Goal: Task Accomplishment & Management: Manage account settings

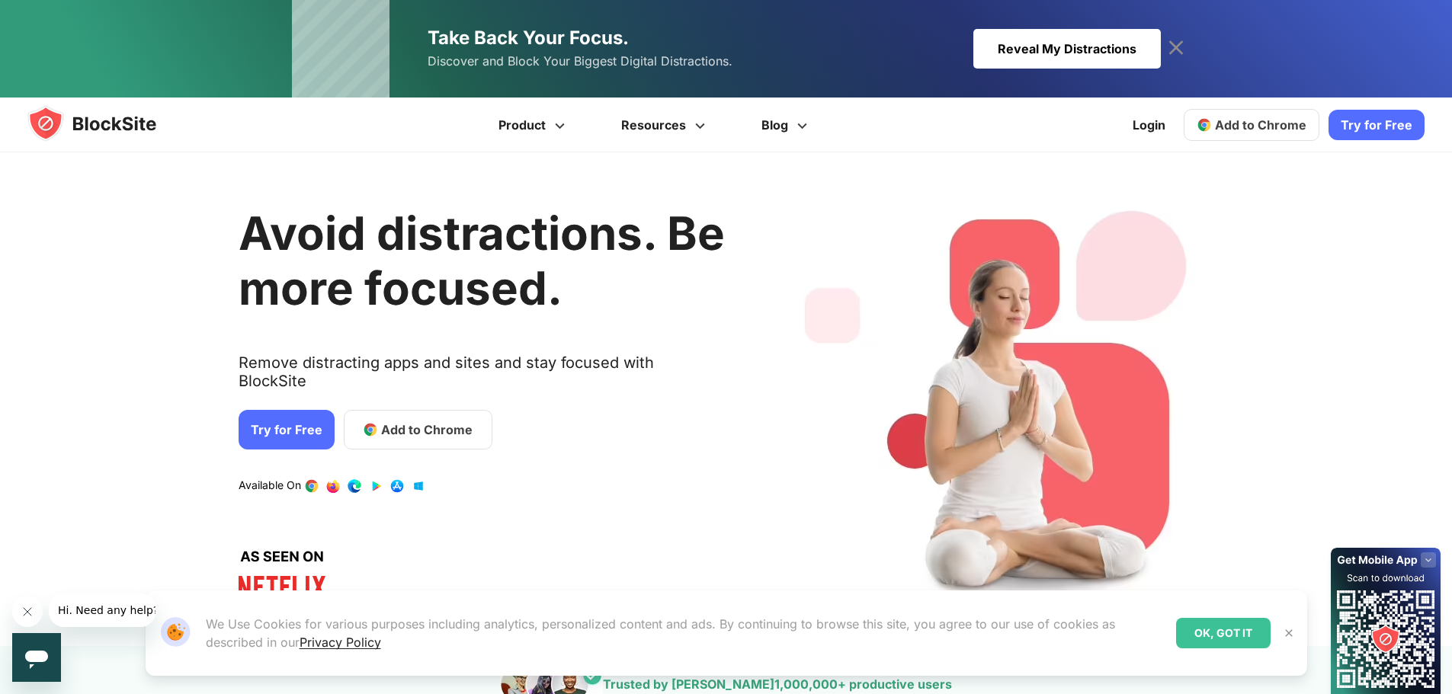
click at [427, 421] on span "Add to Chrome" at bounding box center [426, 430] width 91 height 18
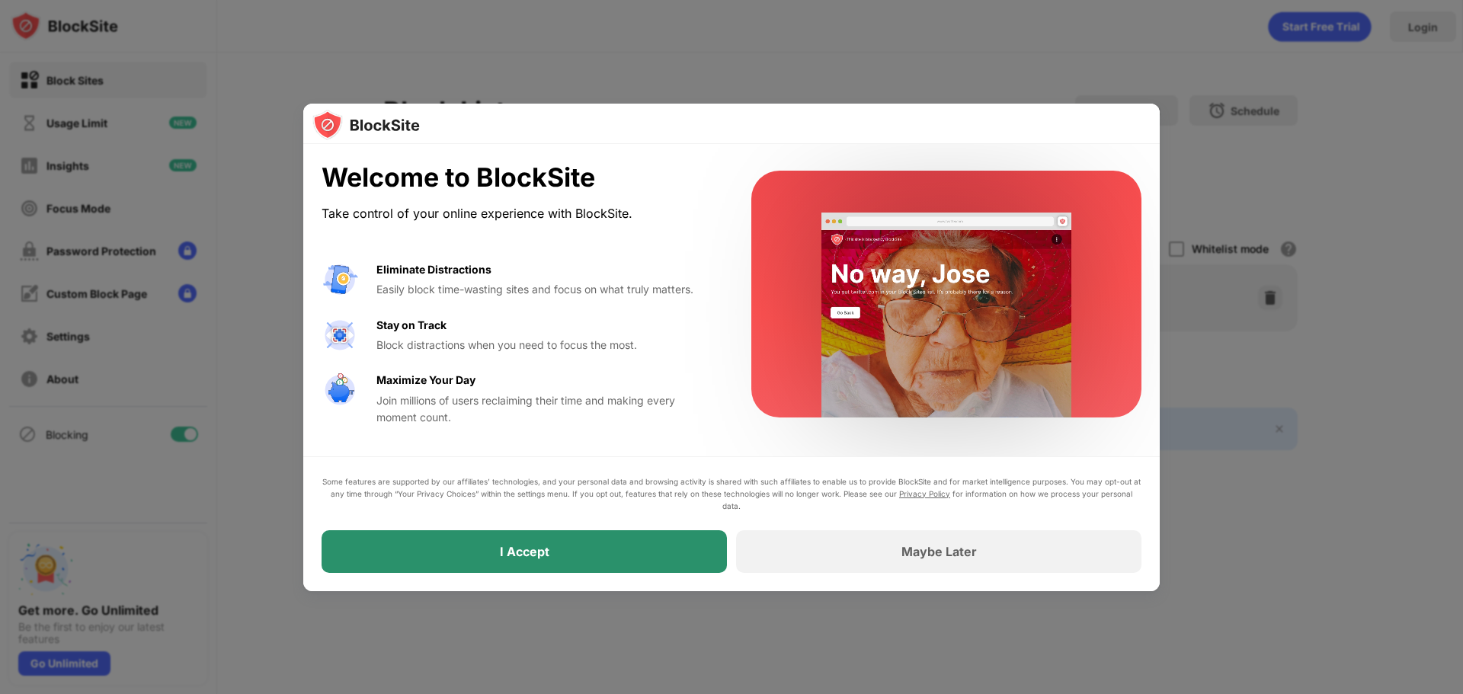
click at [650, 570] on div "I Accept" at bounding box center [524, 551] width 405 height 43
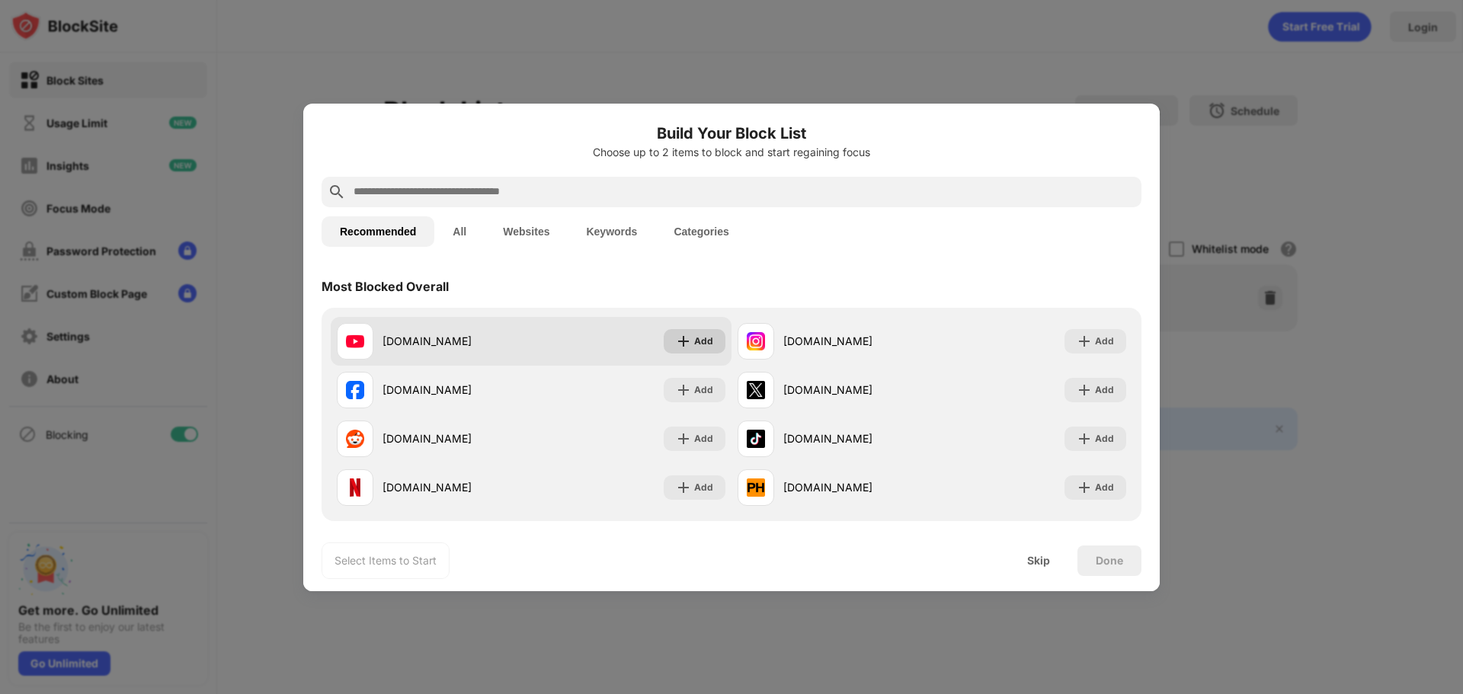
click at [676, 348] on img at bounding box center [683, 341] width 15 height 15
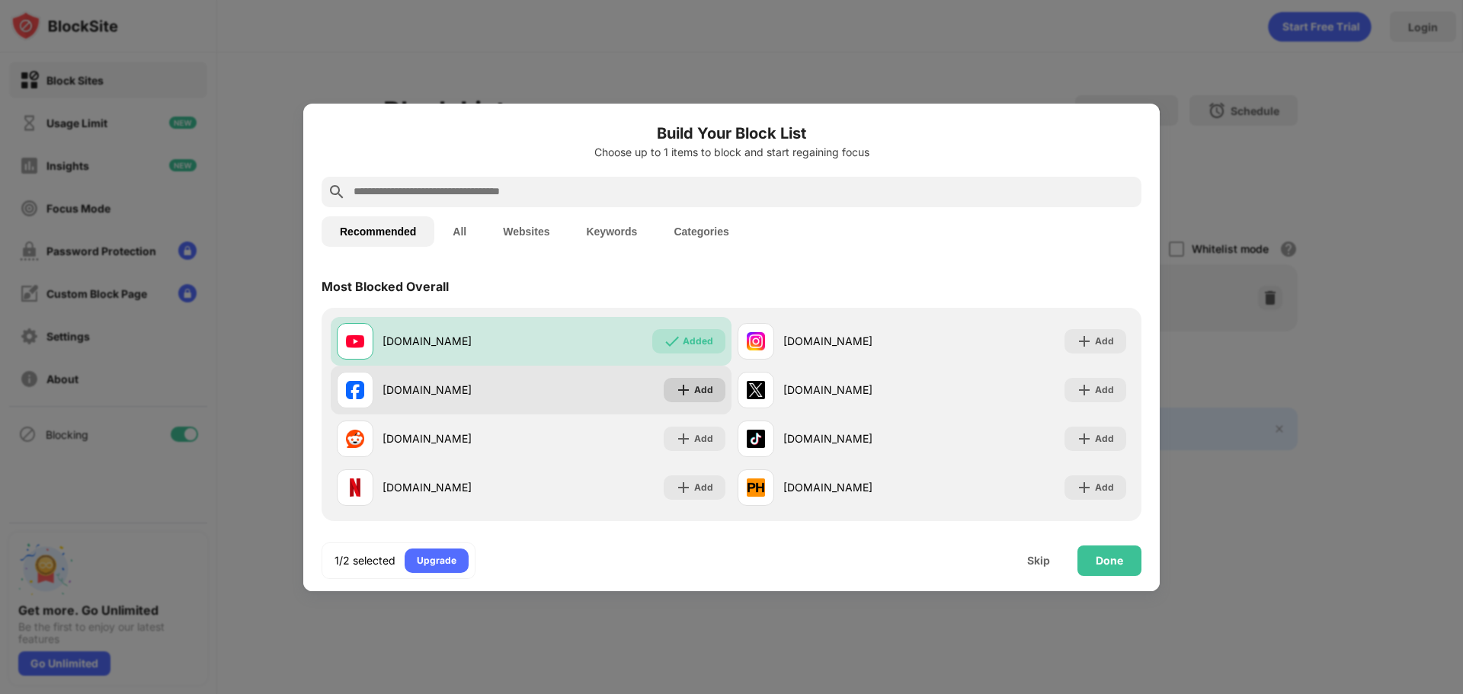
click at [676, 384] on img at bounding box center [683, 390] width 15 height 15
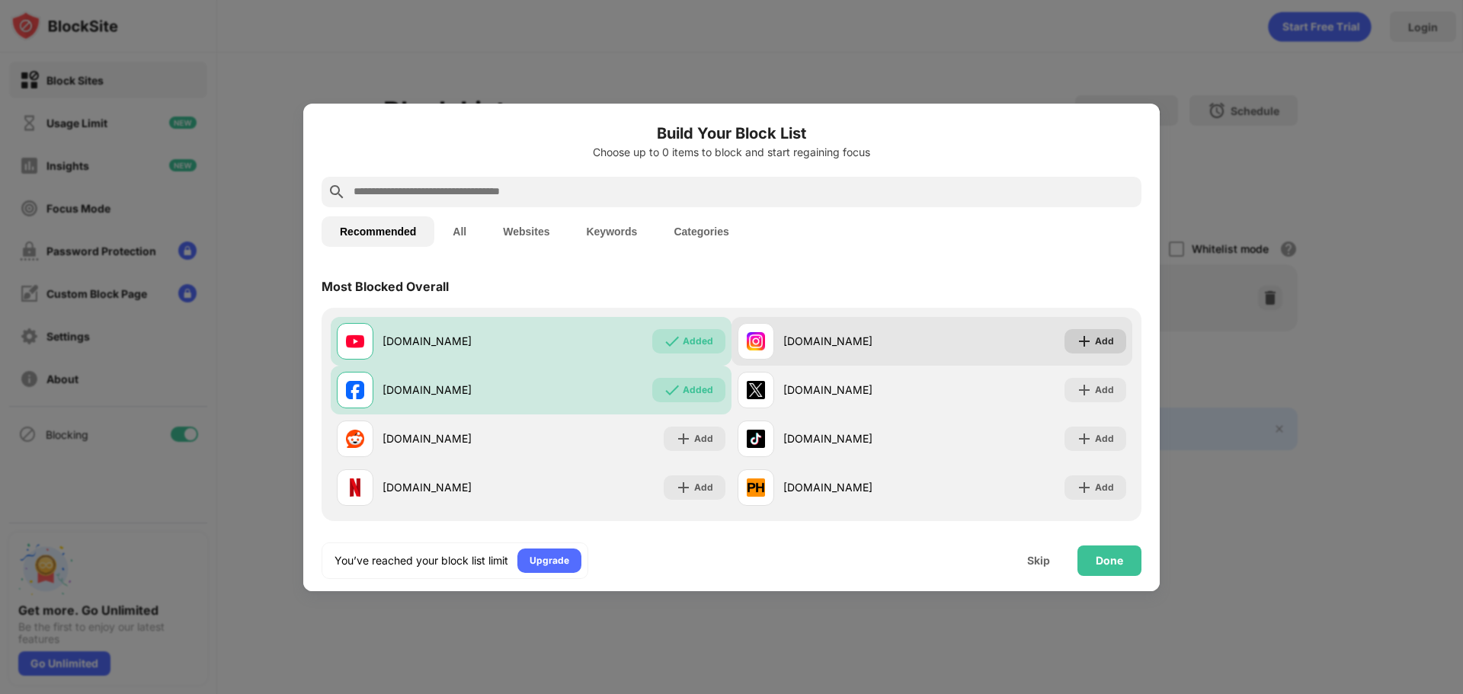
click at [1095, 341] on div "Add" at bounding box center [1104, 341] width 19 height 15
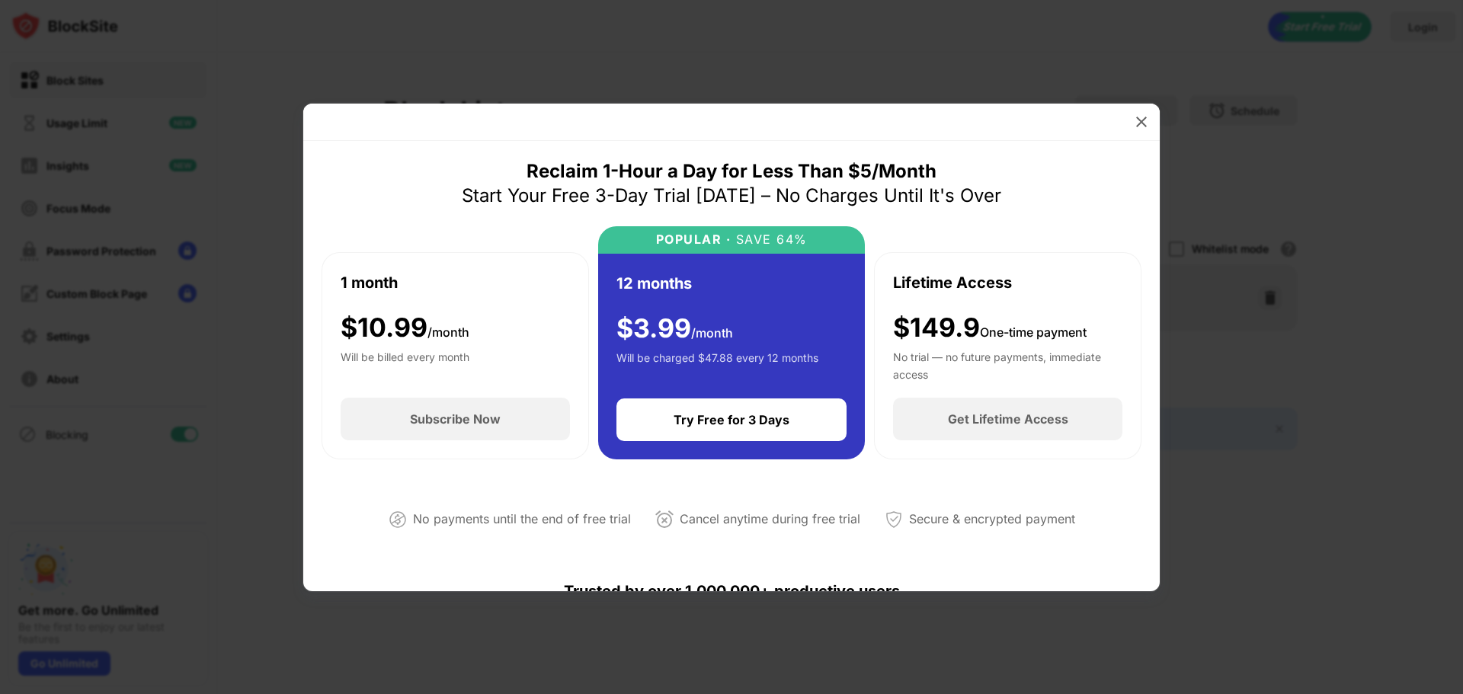
click at [1133, 125] on div at bounding box center [1141, 122] width 24 height 24
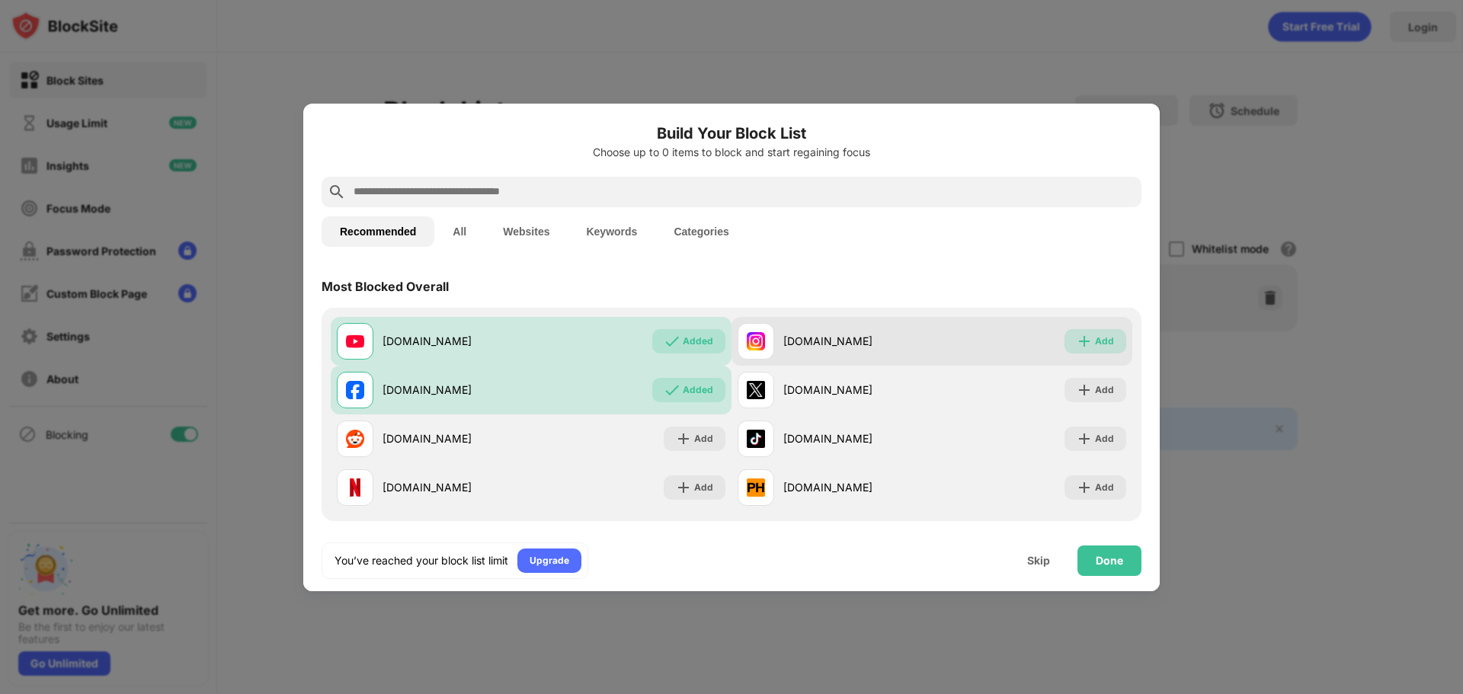
click at [1083, 337] on div "Add" at bounding box center [1096, 341] width 62 height 24
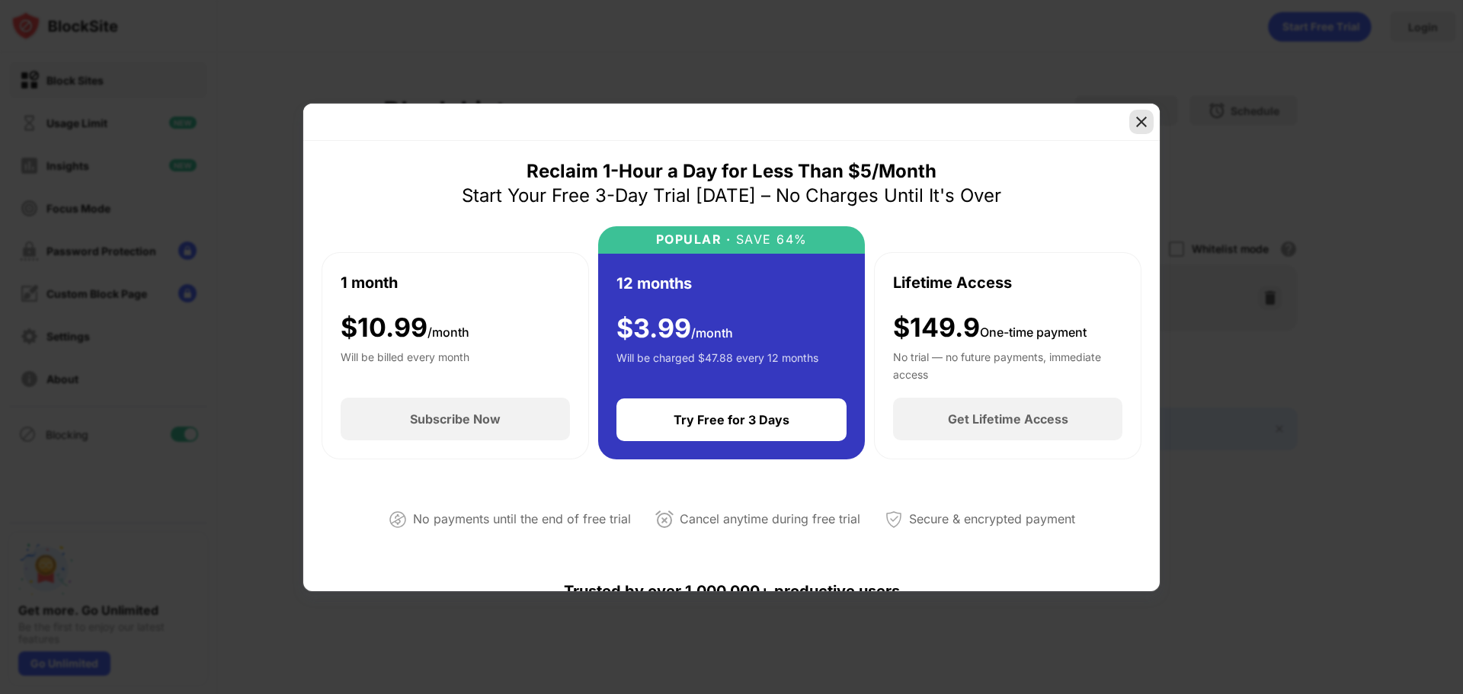
click at [1145, 121] on img at bounding box center [1141, 121] width 15 height 15
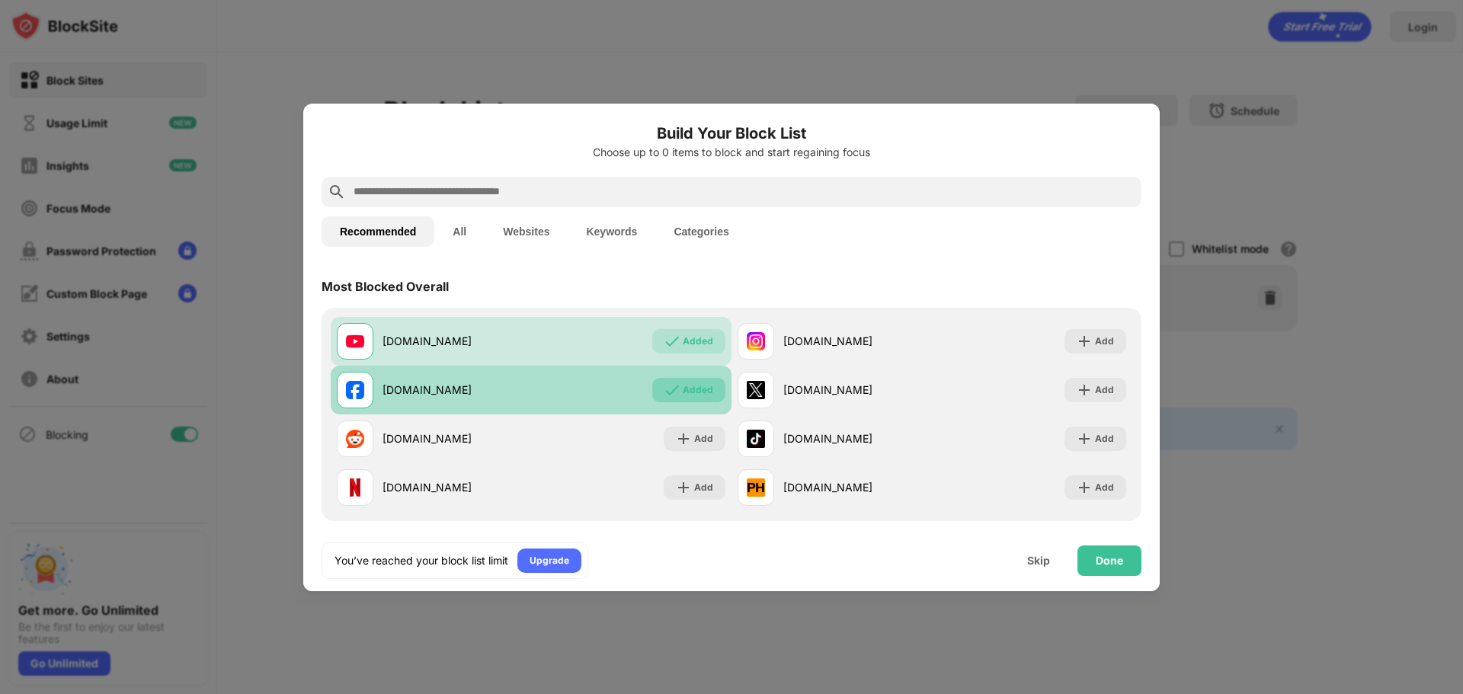
click at [688, 396] on div "Added" at bounding box center [698, 390] width 30 height 15
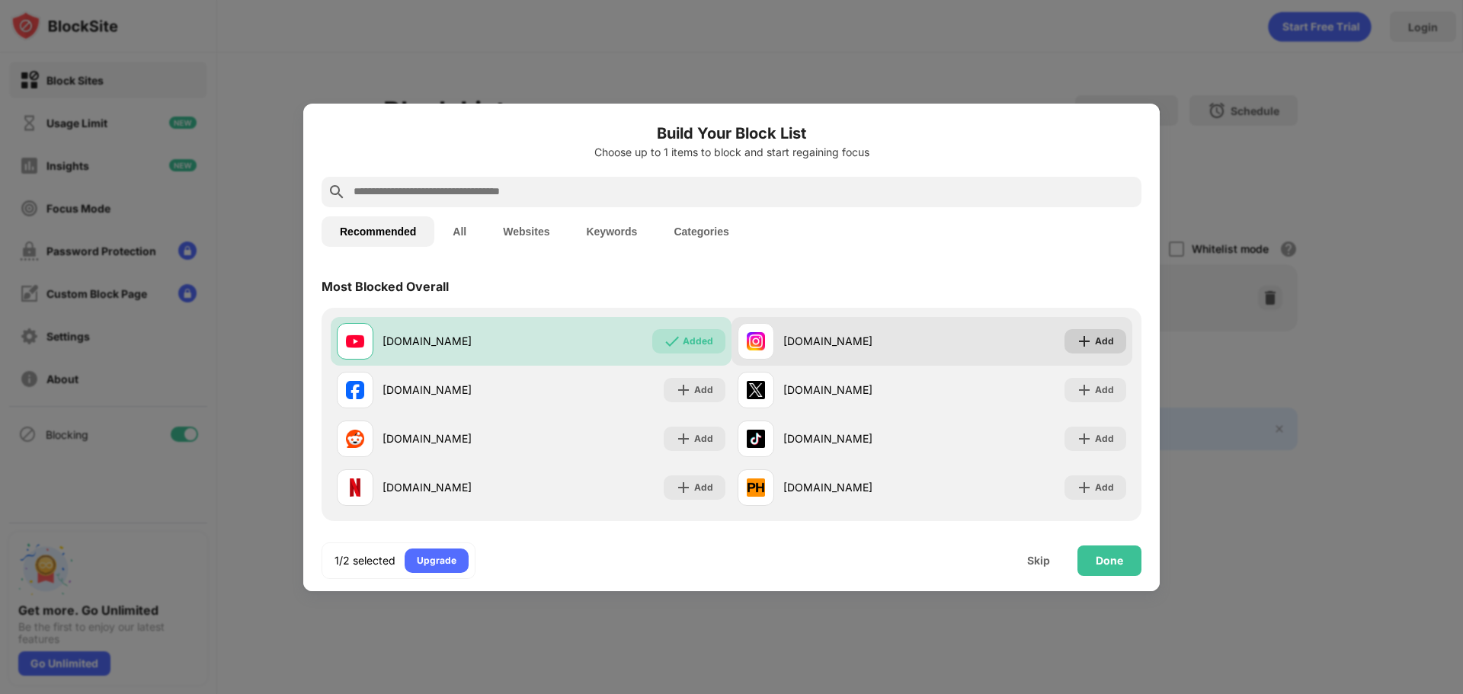
click at [1095, 340] on div "Add" at bounding box center [1104, 341] width 19 height 15
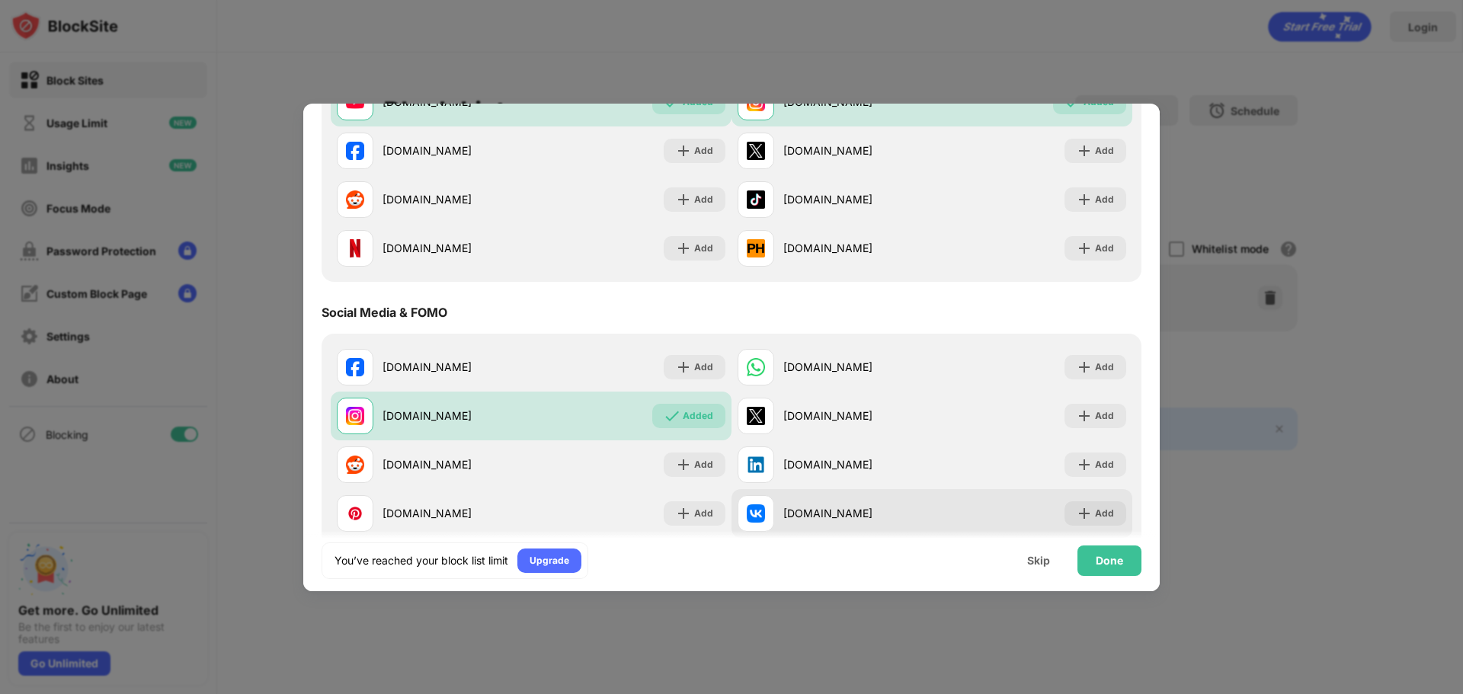
scroll to position [305, 0]
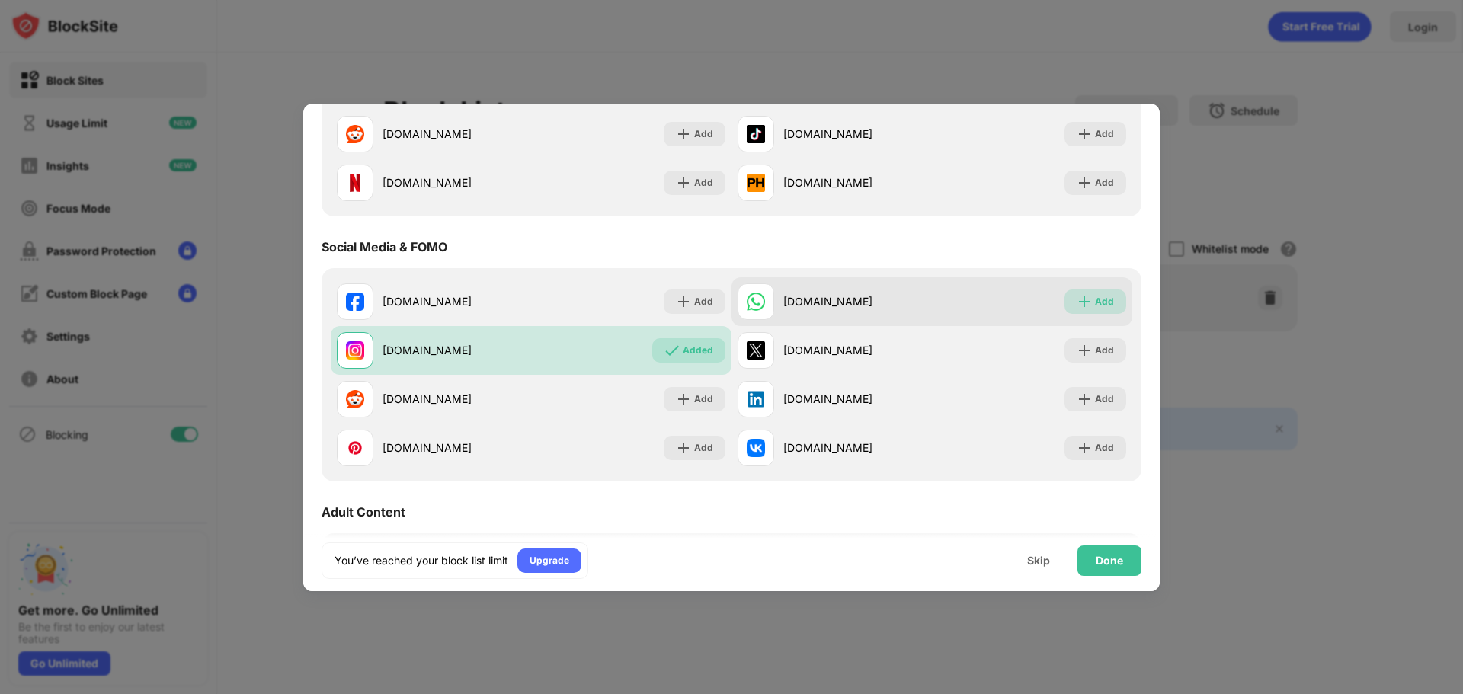
click at [1101, 302] on div "Add" at bounding box center [1104, 301] width 19 height 15
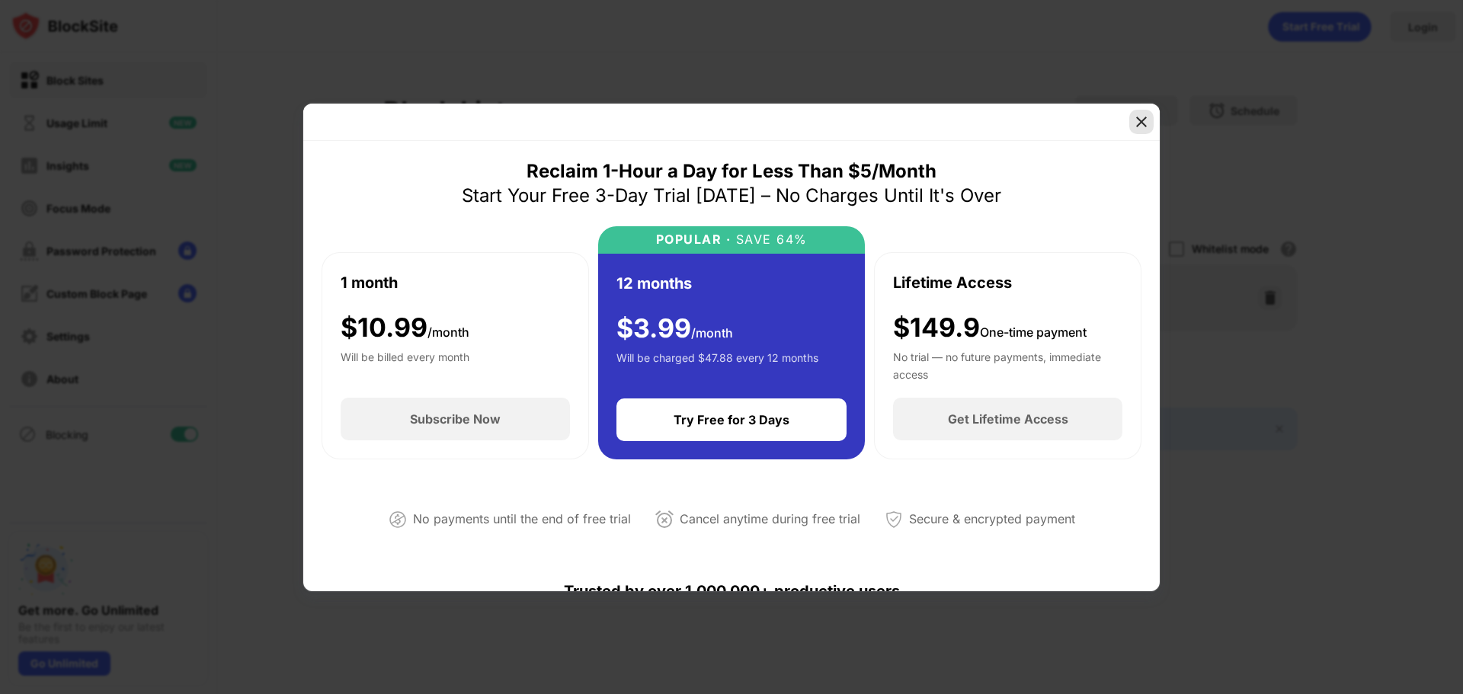
click at [1136, 120] on img at bounding box center [1141, 121] width 15 height 15
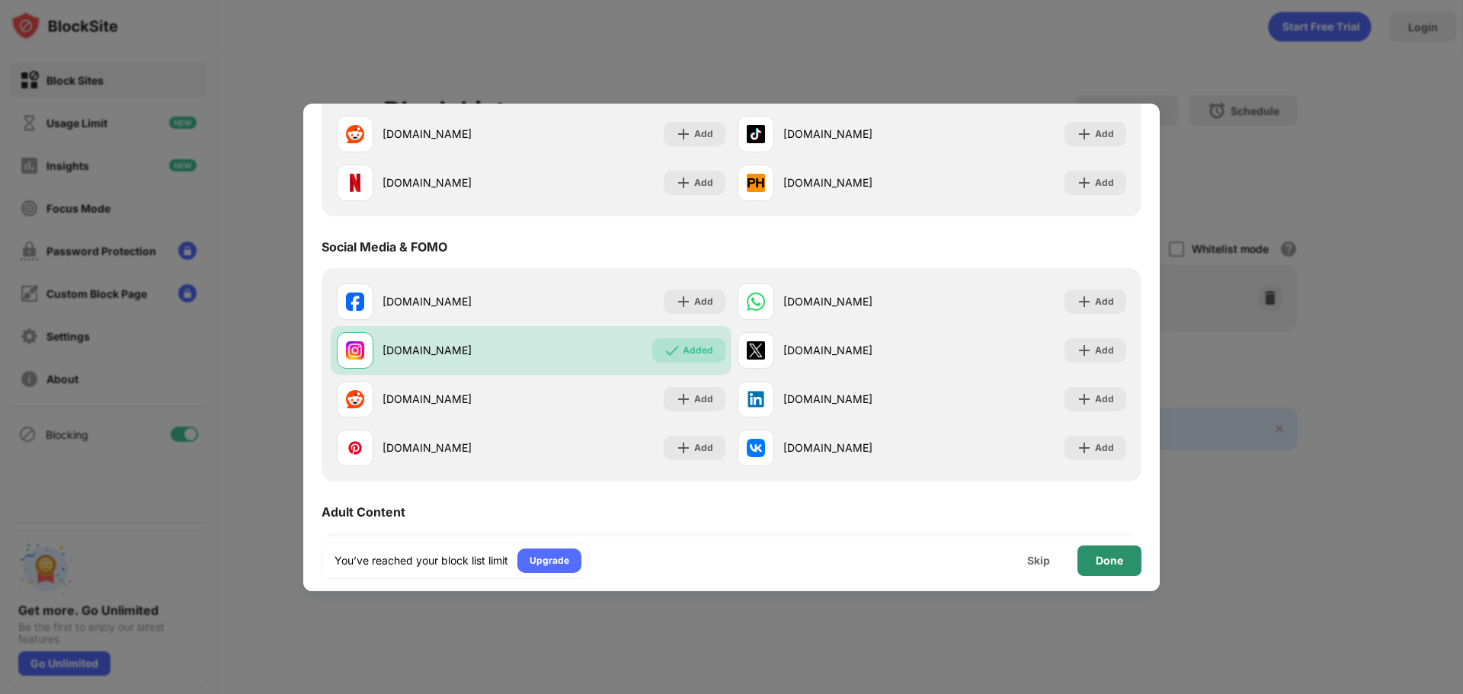
click at [1096, 556] on div "Done" at bounding box center [1109, 561] width 27 height 12
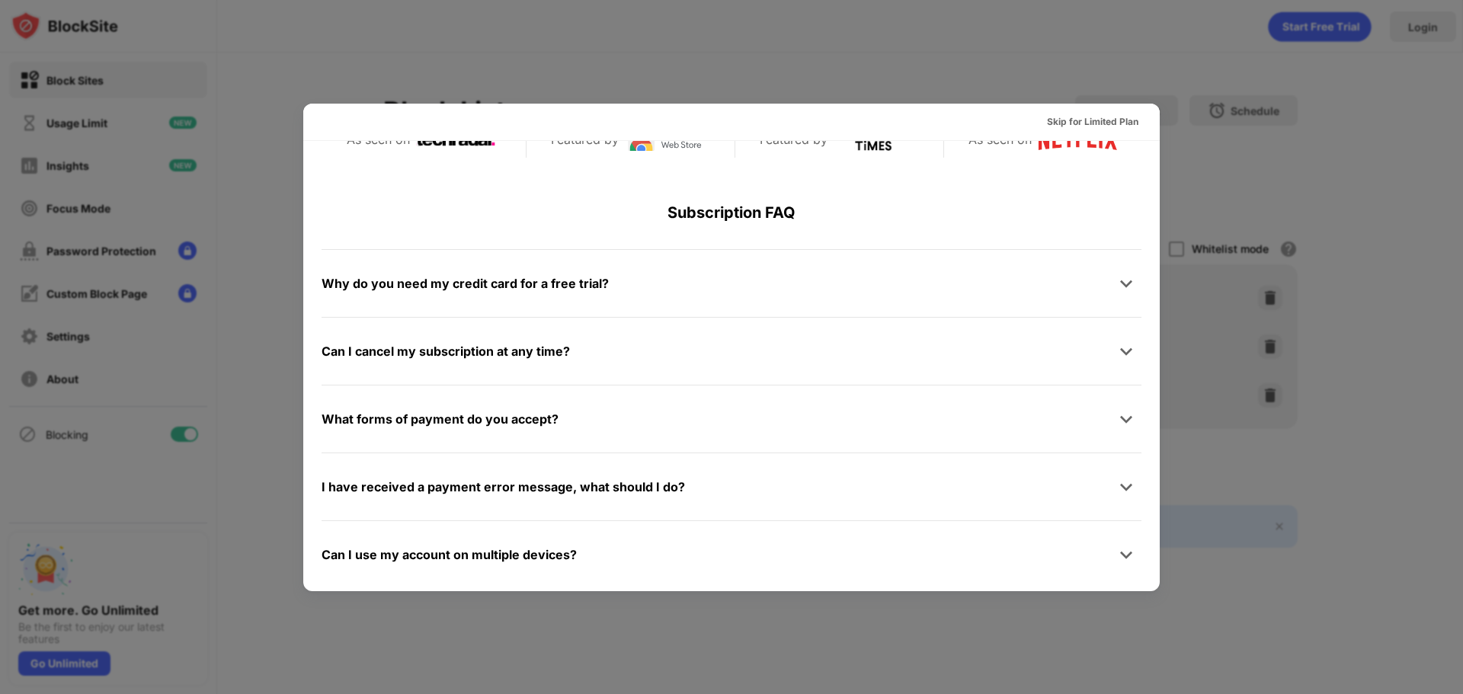
scroll to position [743, 0]
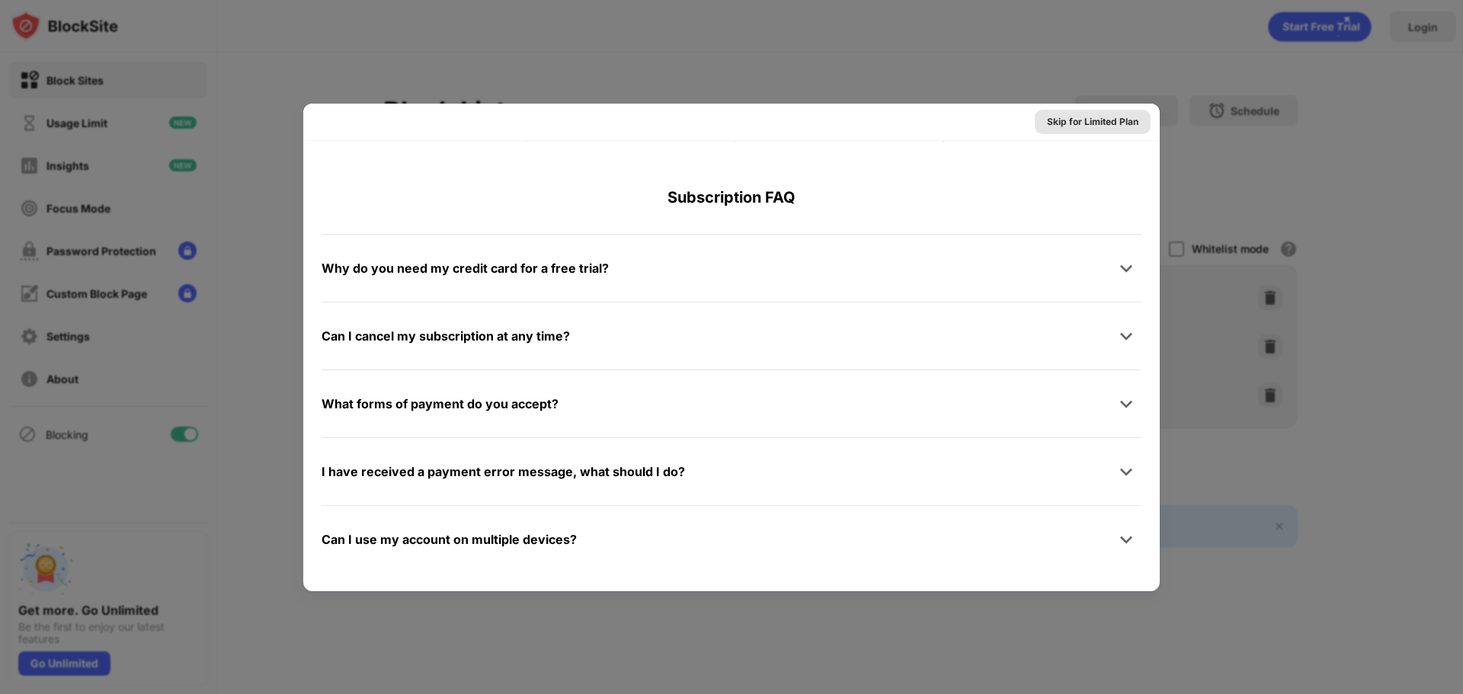
click at [1117, 126] on div "Skip for Limited Plan" at bounding box center [1092, 121] width 91 height 15
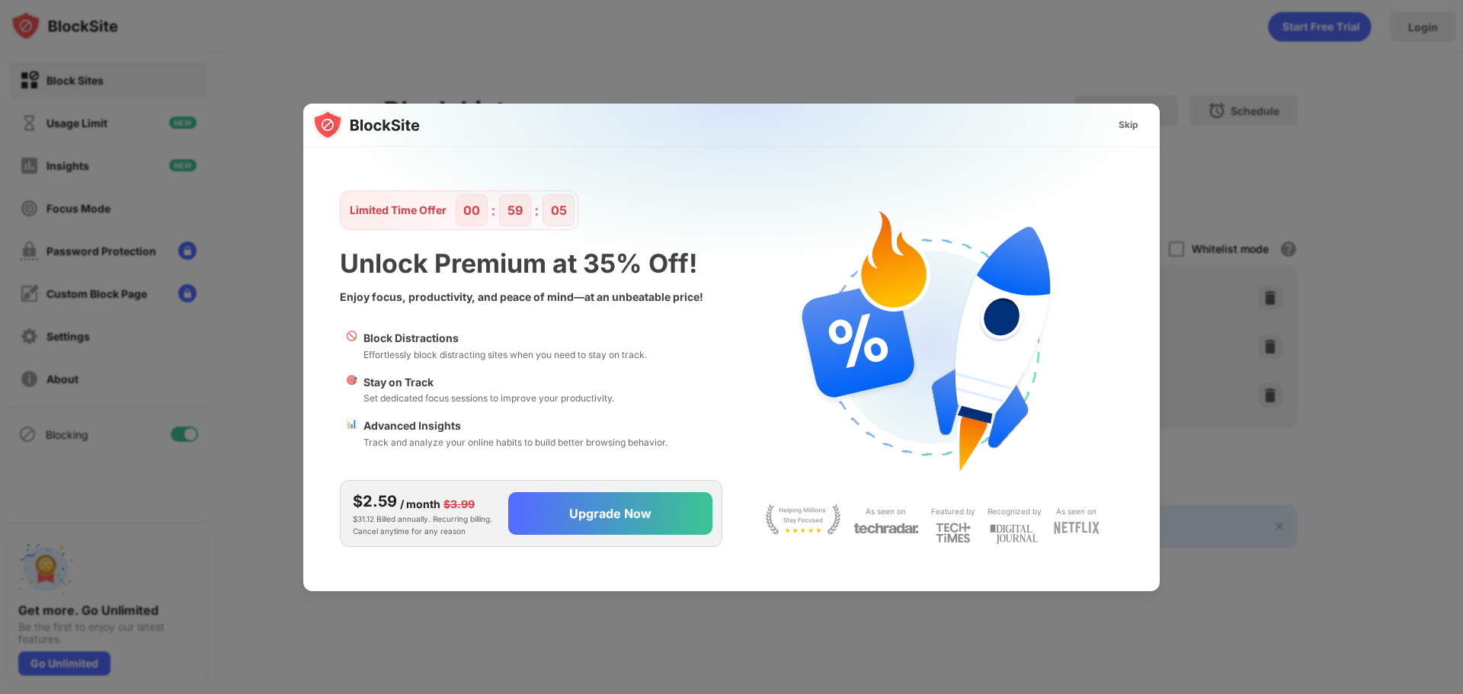
scroll to position [0, 0]
click at [1129, 126] on div "Skip" at bounding box center [1129, 124] width 20 height 15
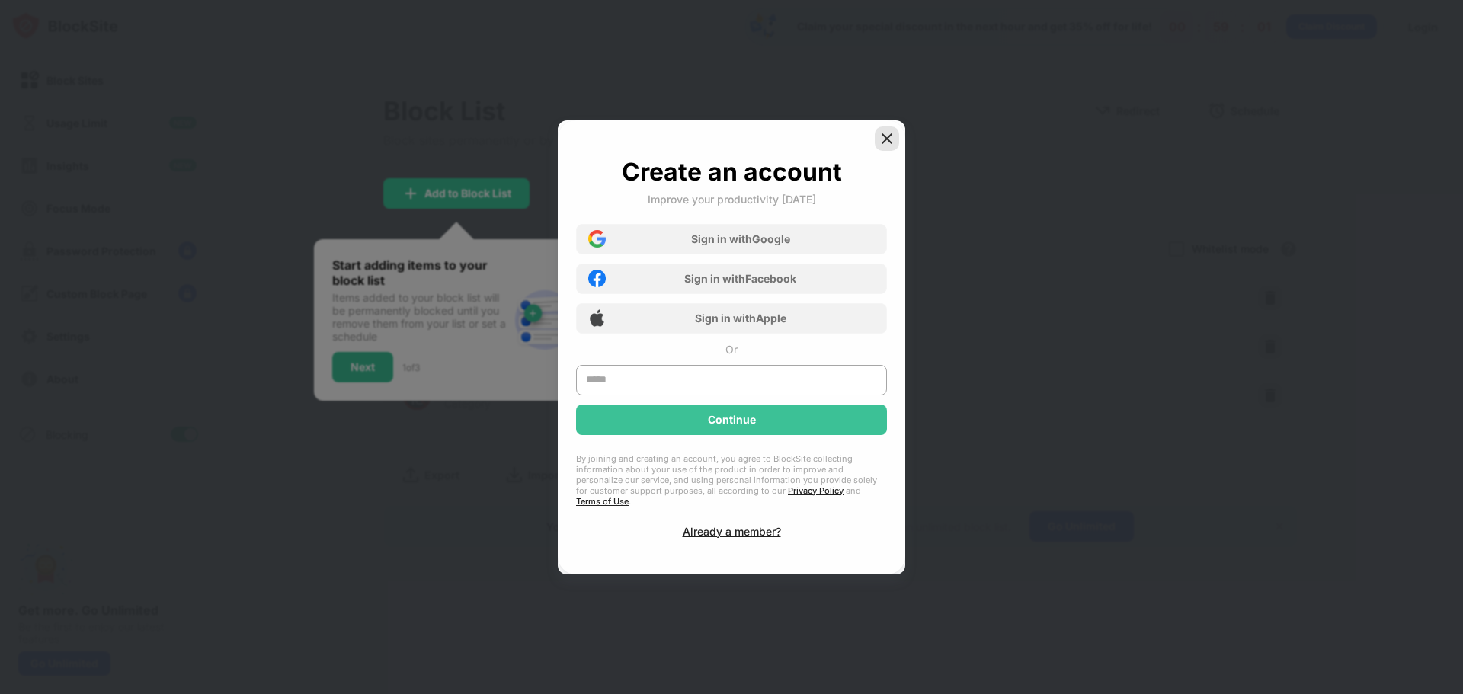
click at [889, 142] on img at bounding box center [887, 138] width 15 height 15
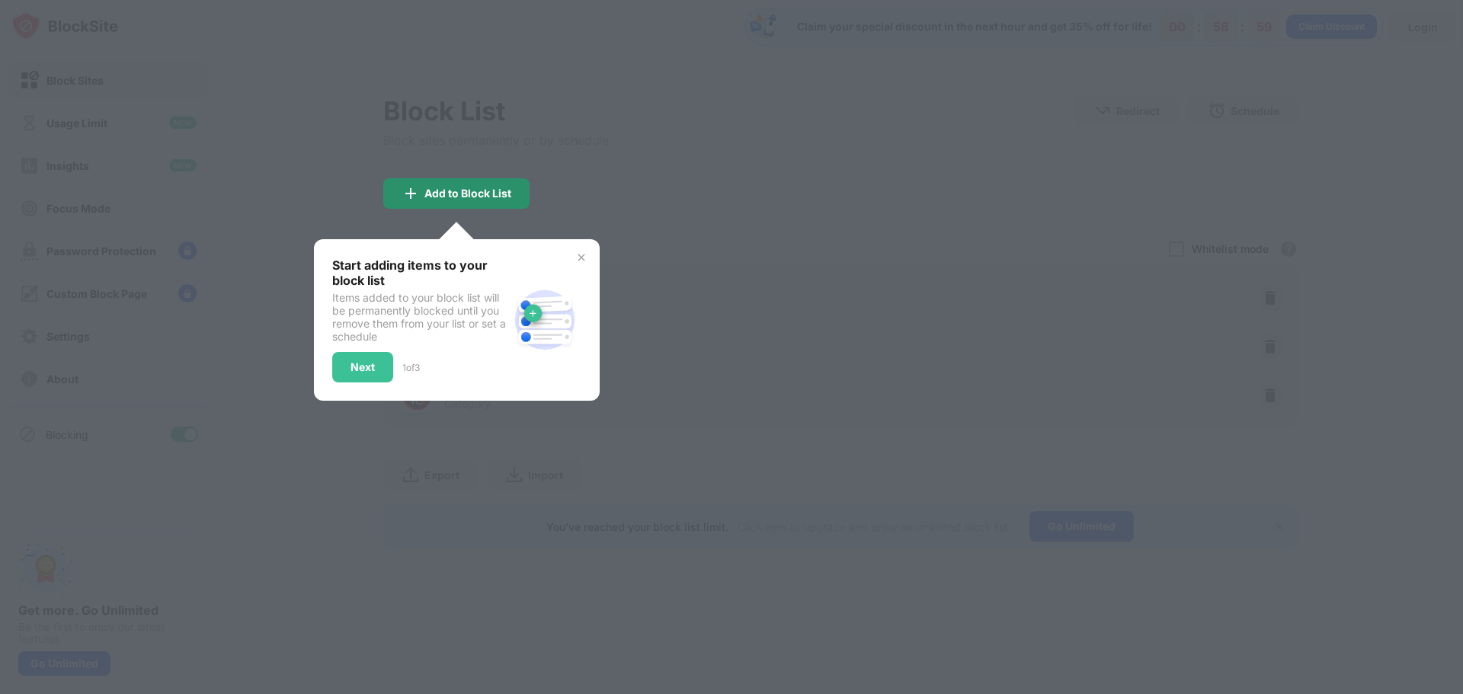
click at [444, 193] on div "Add to Block List" at bounding box center [468, 193] width 87 height 12
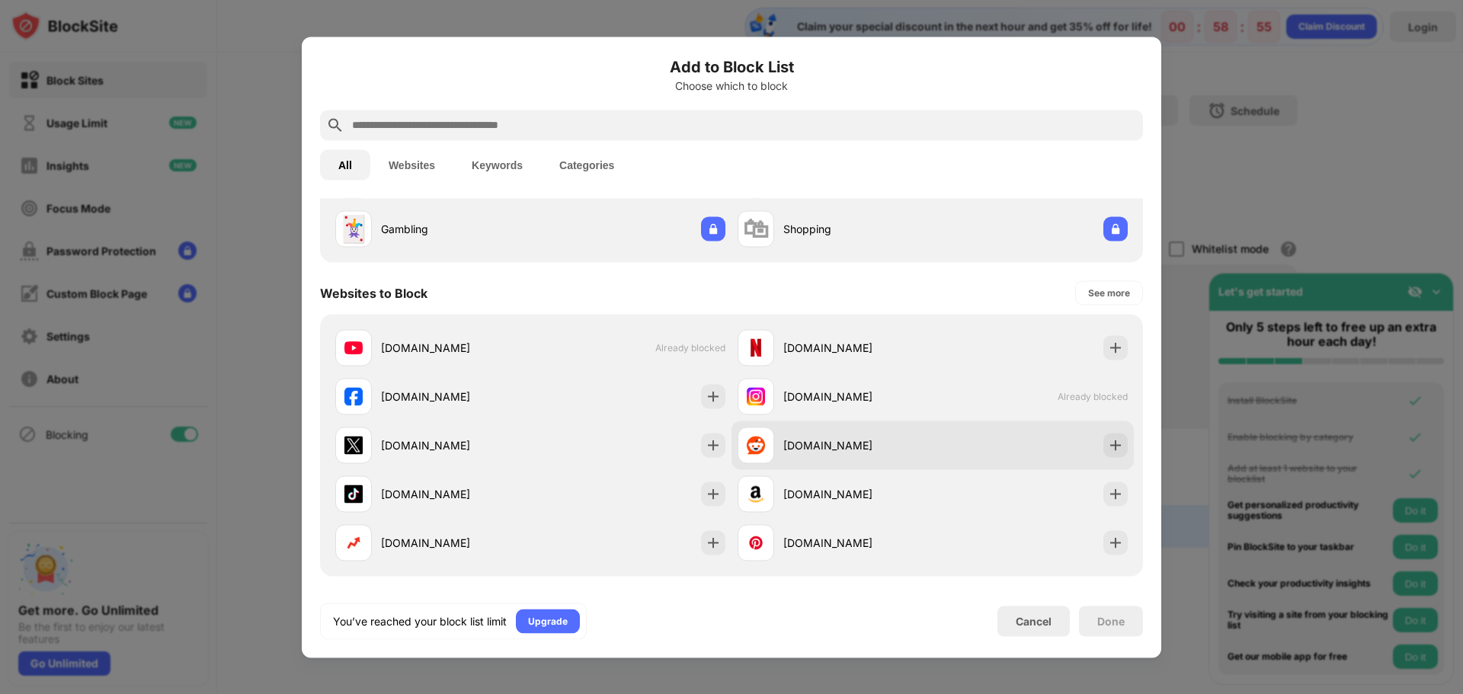
scroll to position [152, 0]
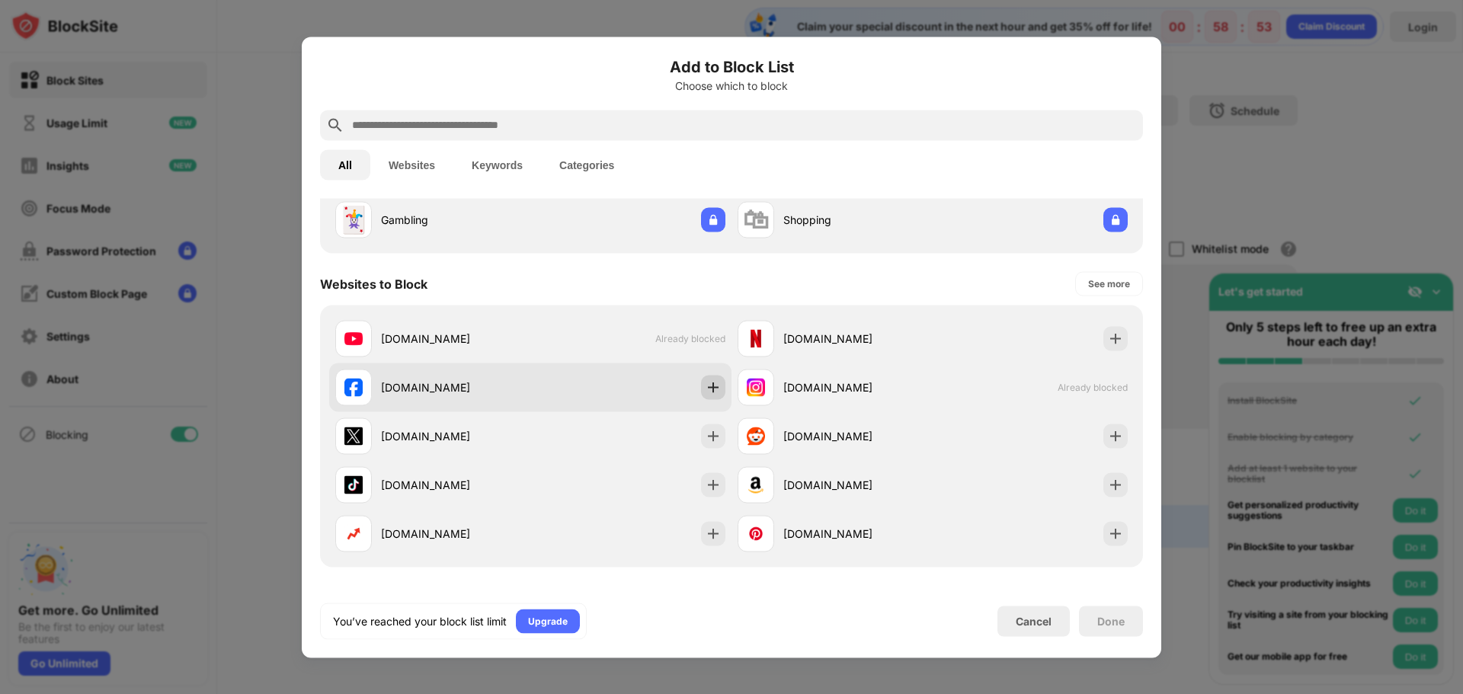
click at [712, 380] on img at bounding box center [713, 387] width 15 height 15
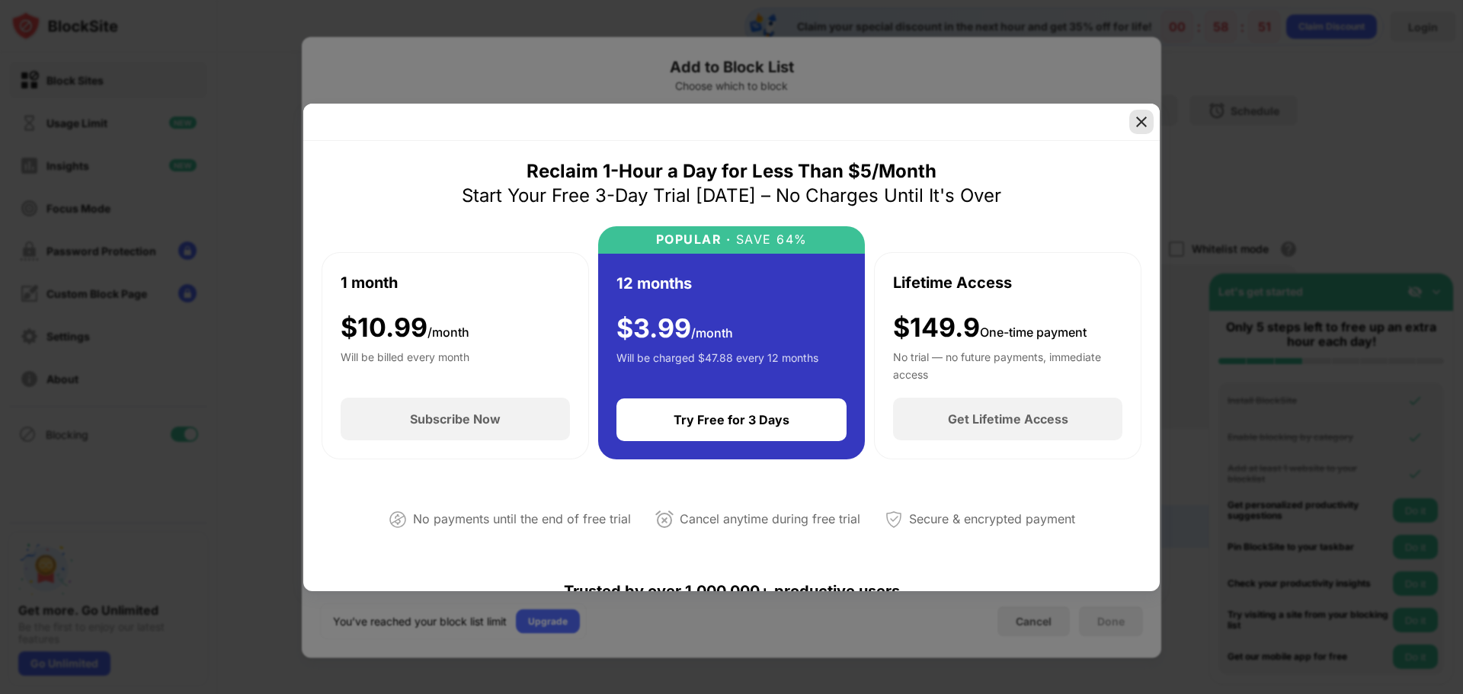
click at [1139, 121] on img at bounding box center [1141, 121] width 15 height 15
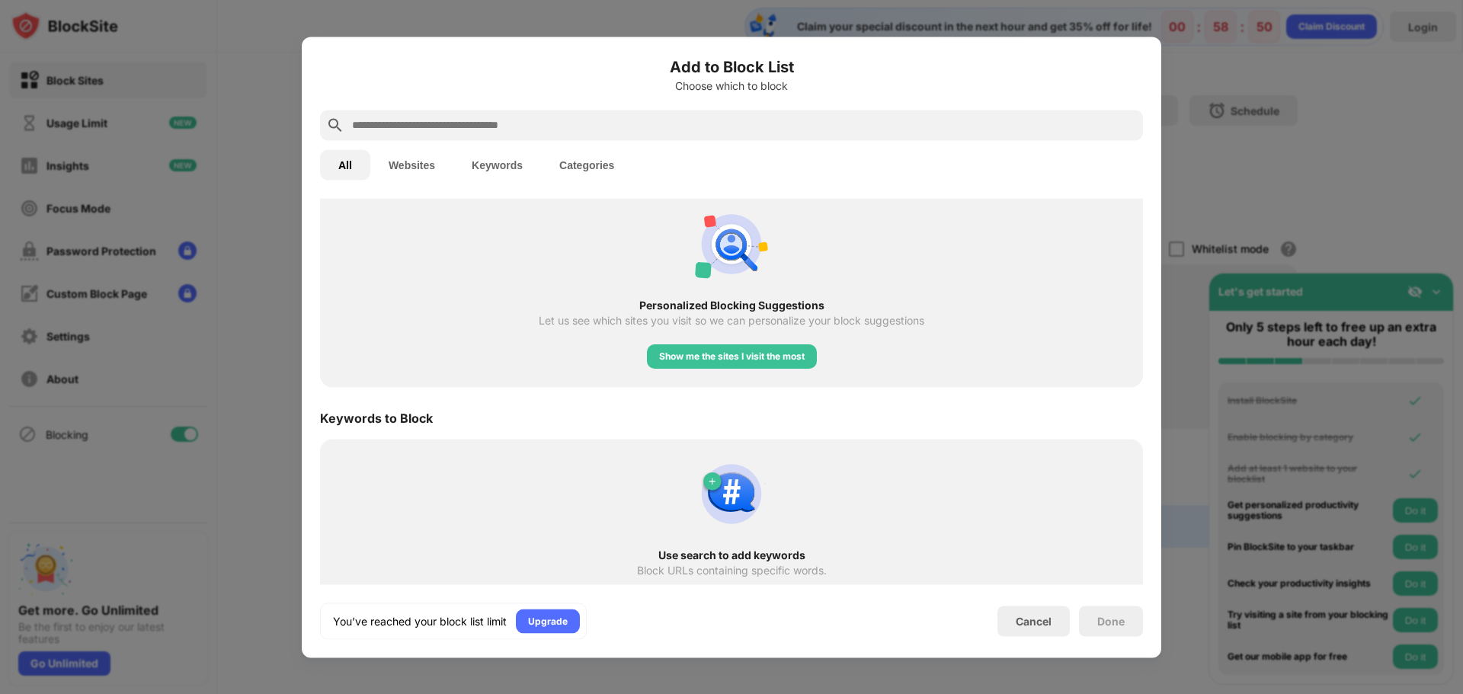
scroll to position [592, 0]
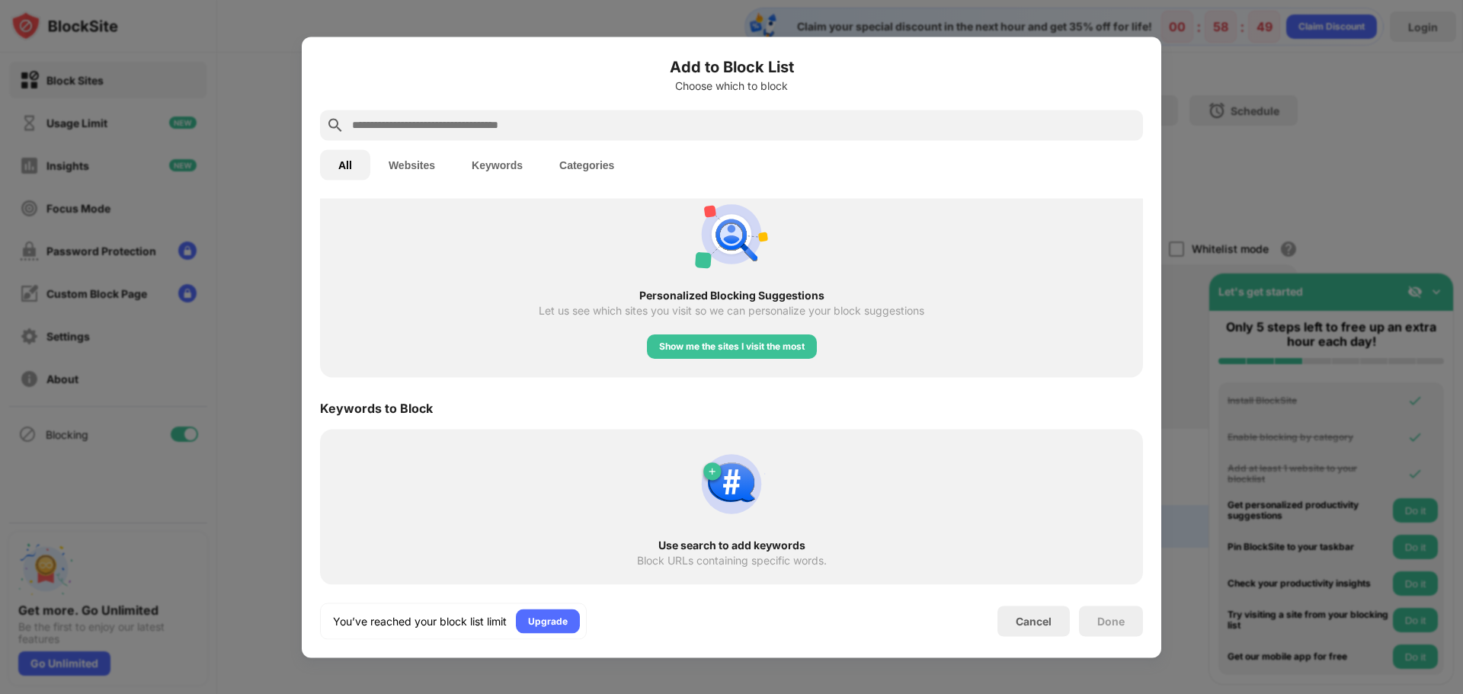
drag, startPoint x: 1151, startPoint y: 62, endPoint x: 1149, endPoint y: 70, distance: 8.5
click at [1151, 63] on div "Add to Block List Choose which to block All Websites Keywords Categories Catego…" at bounding box center [732, 347] width 860 height 621
click at [1272, 97] on div at bounding box center [731, 347] width 1463 height 694
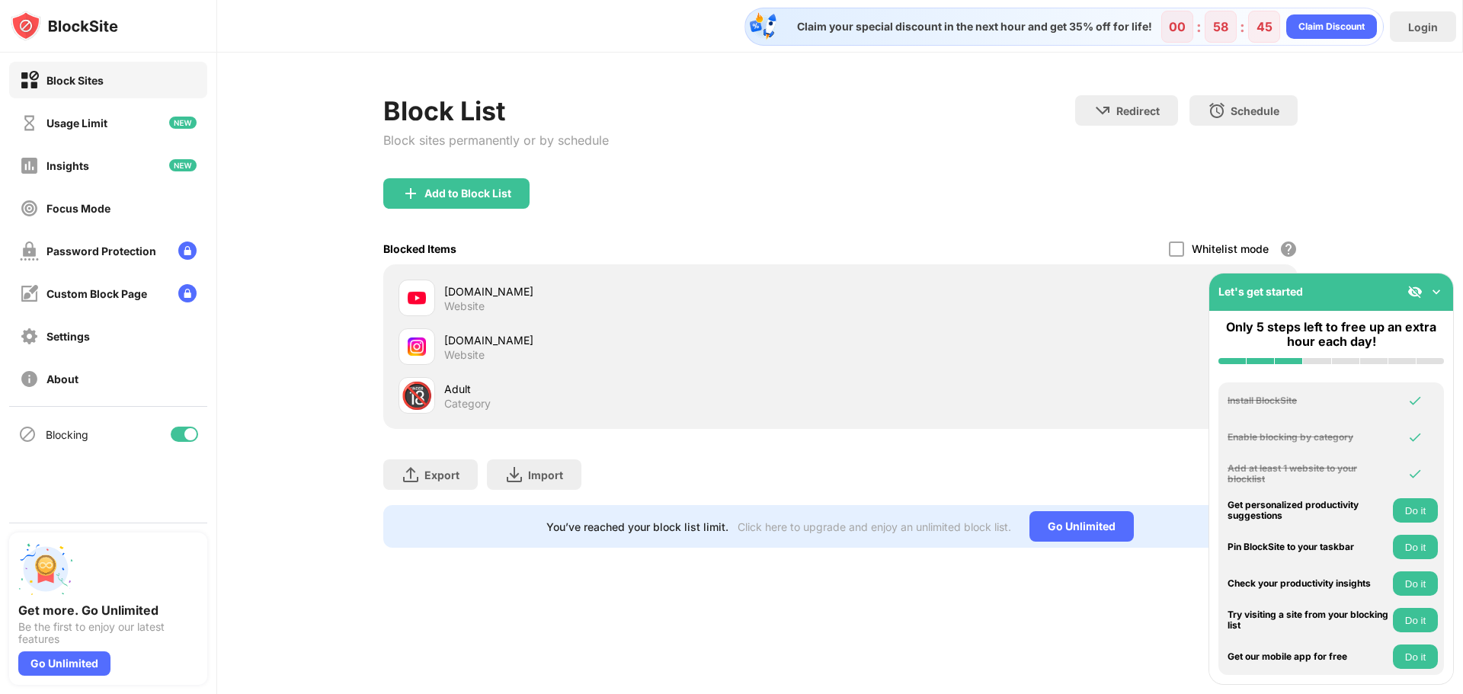
click at [1437, 297] on img at bounding box center [1436, 291] width 15 height 15
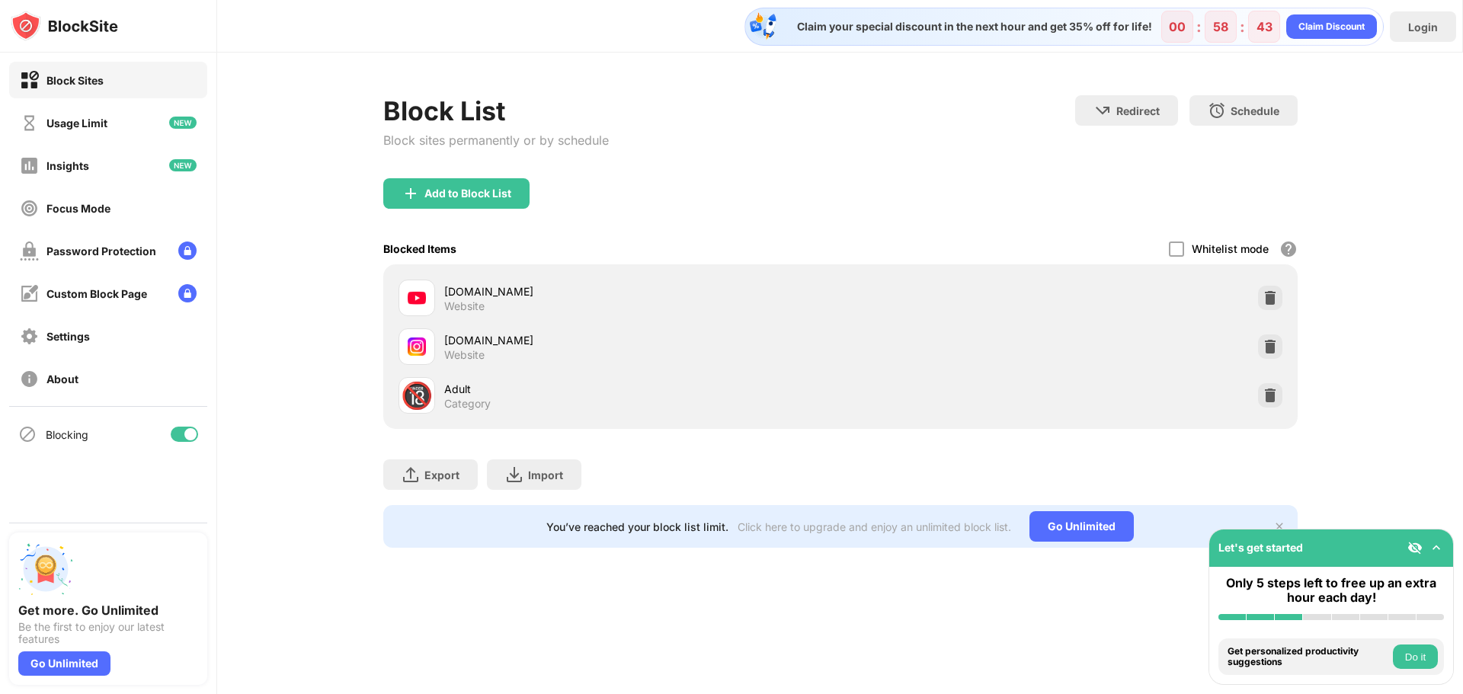
click at [1409, 545] on img at bounding box center [1415, 547] width 15 height 15
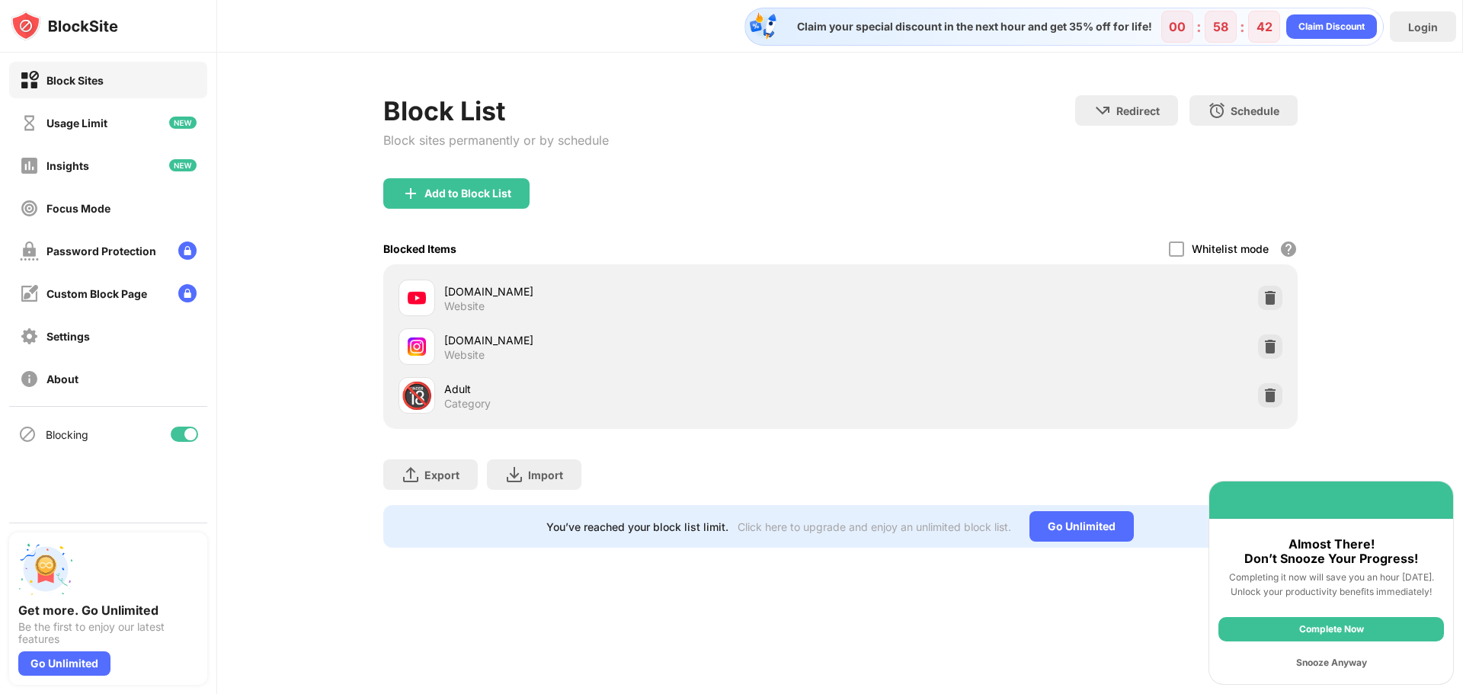
click at [1378, 509] on div at bounding box center [1332, 500] width 244 height 37
click at [1331, 658] on div "Snooze Anyway" at bounding box center [1332, 663] width 226 height 24
click at [1331, 658] on div "Claim your special discount in the next hour and get 35% off for life! 00 : 58 …" at bounding box center [840, 347] width 1246 height 694
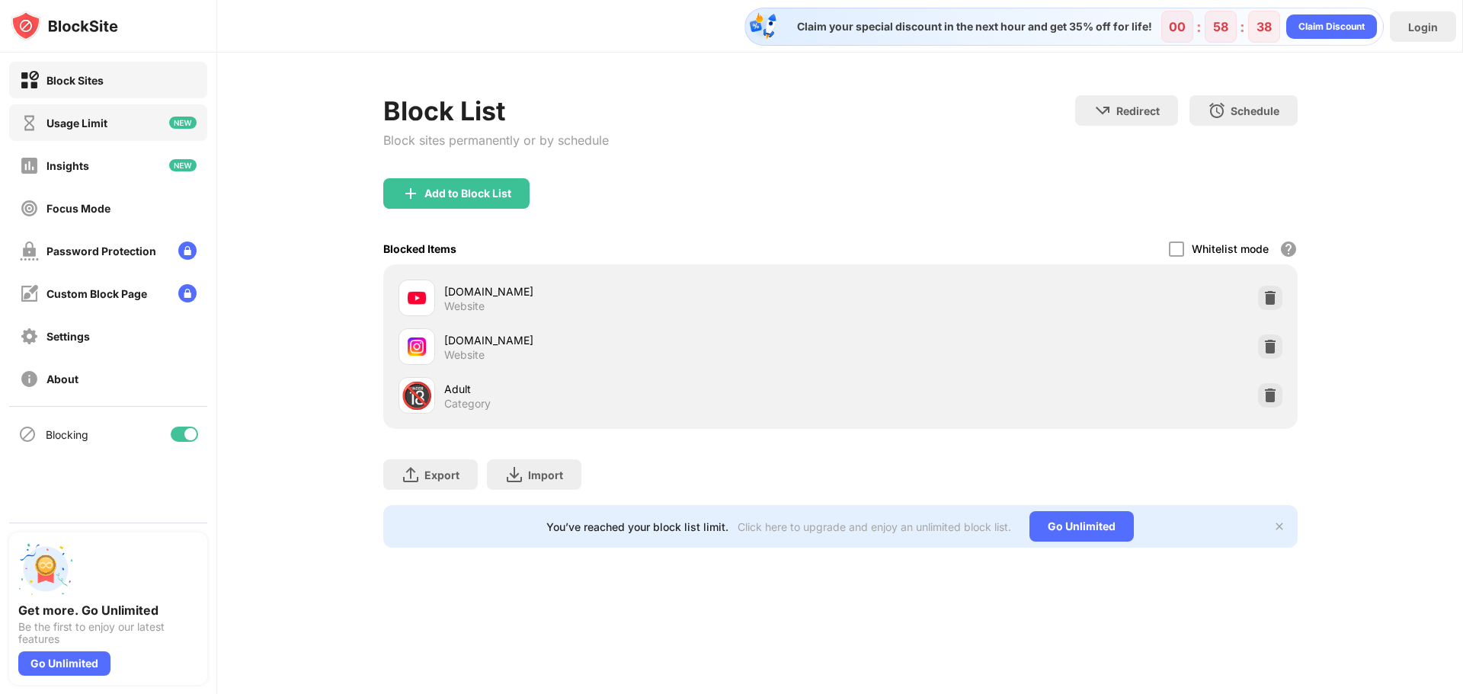
click at [84, 126] on div "Usage Limit" at bounding box center [76, 123] width 61 height 13
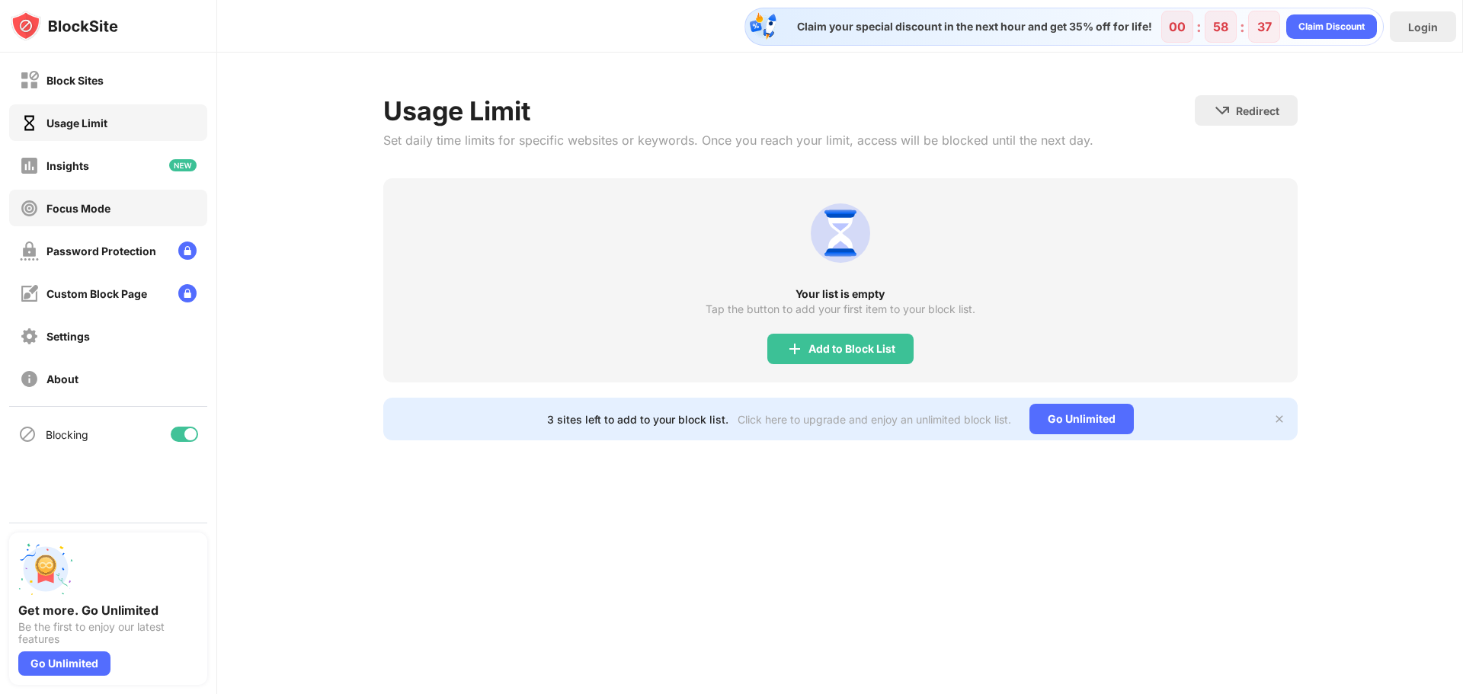
click at [80, 210] on div "Focus Mode" at bounding box center [78, 208] width 64 height 13
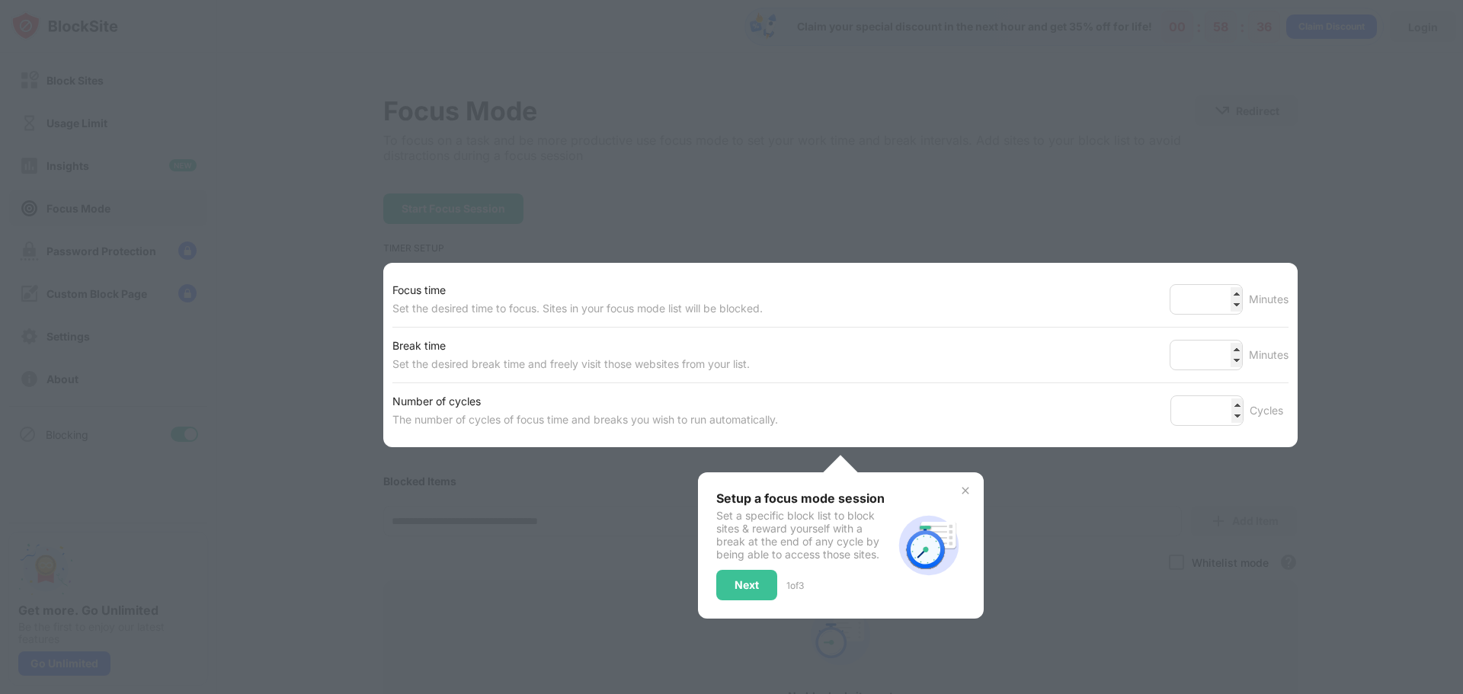
click at [105, 252] on div at bounding box center [731, 347] width 1463 height 694
click at [352, 261] on div at bounding box center [731, 347] width 1463 height 694
click at [748, 588] on div "Next" at bounding box center [747, 585] width 24 height 12
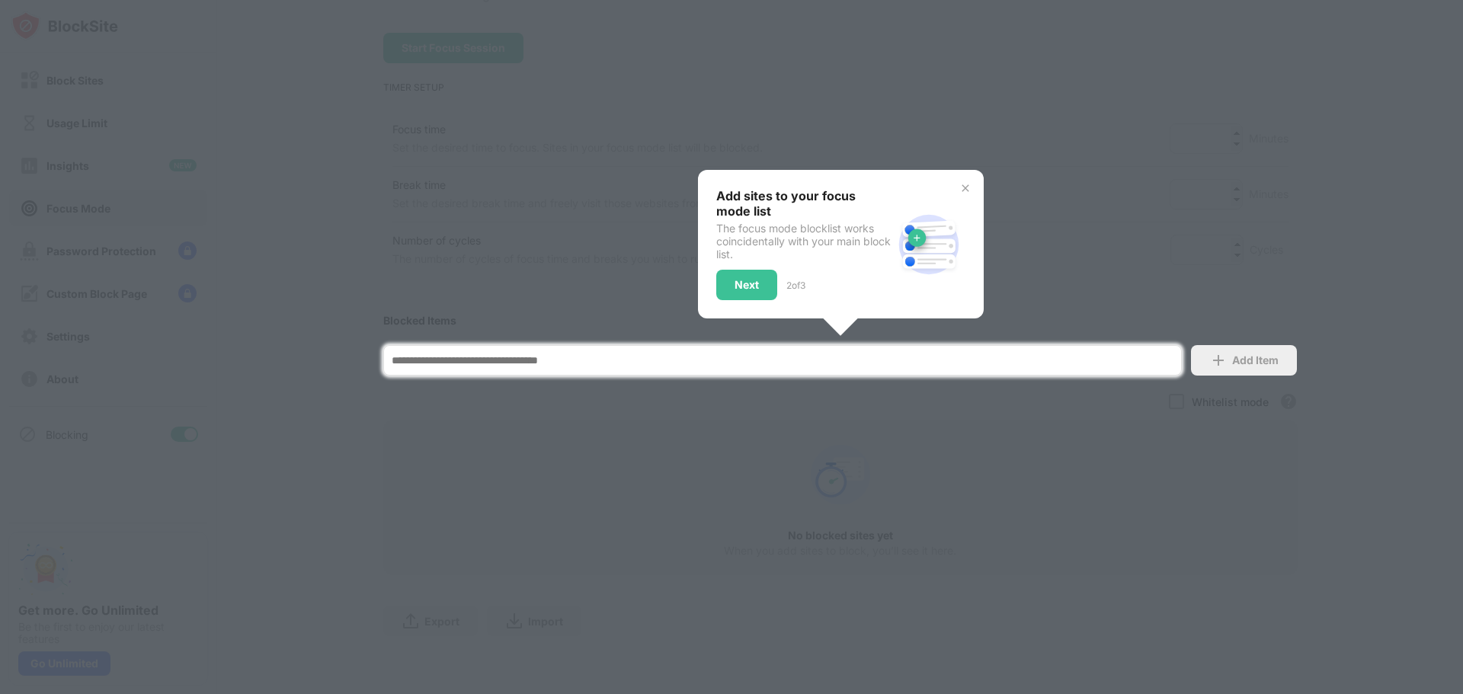
scroll to position [172, 0]
click at [715, 466] on div at bounding box center [731, 347] width 1463 height 694
click at [735, 279] on div "Next" at bounding box center [747, 285] width 24 height 12
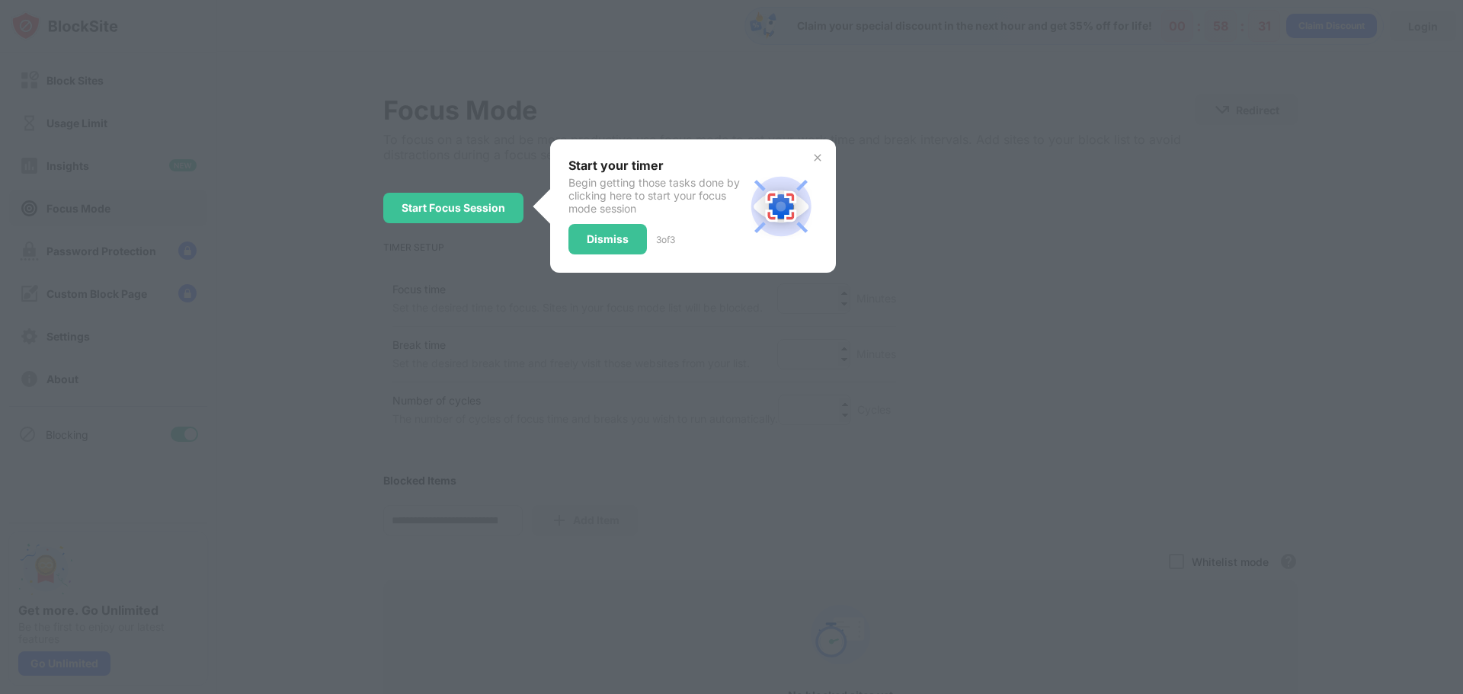
scroll to position [0, 0]
